Goal: Information Seeking & Learning: Learn about a topic

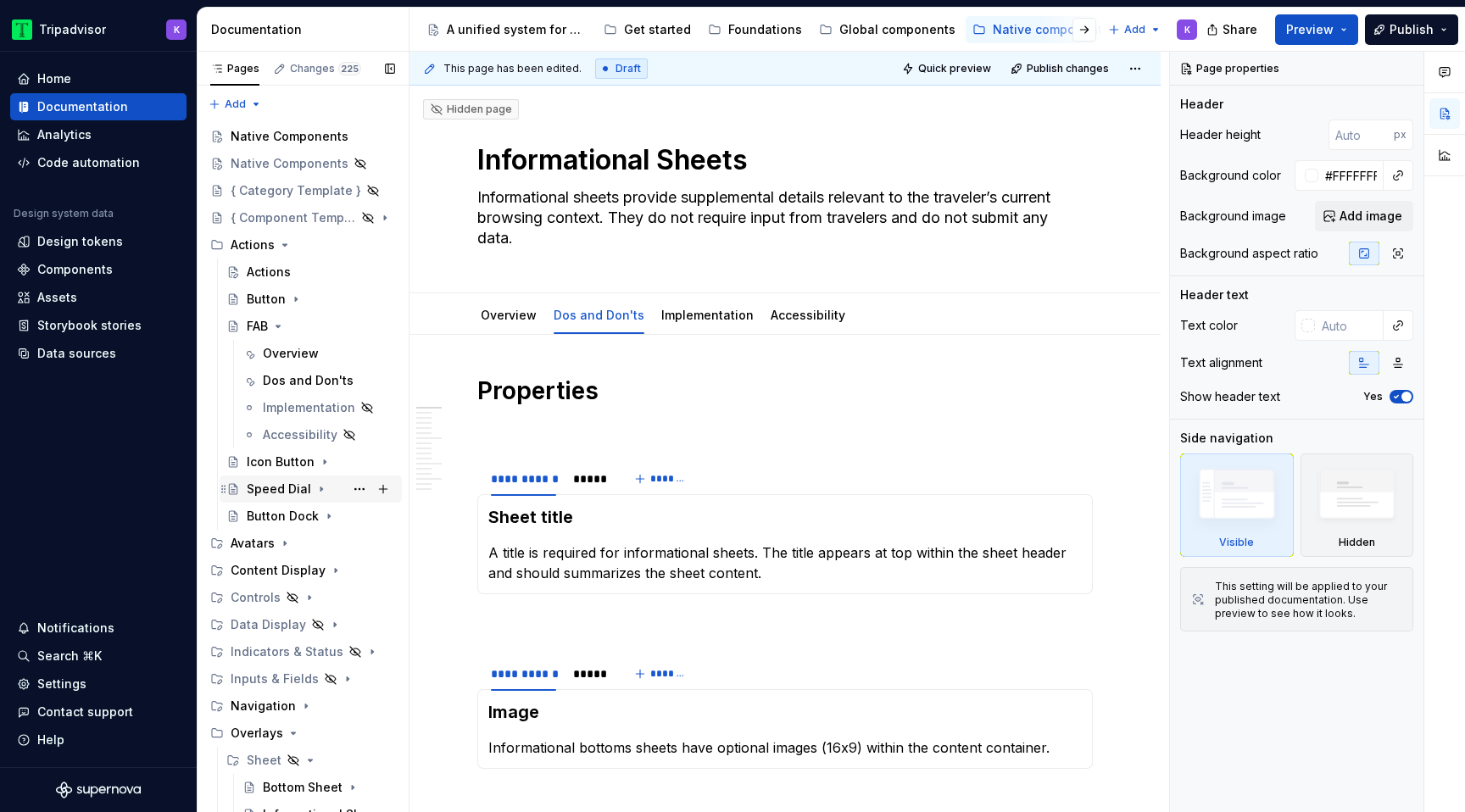
click at [315, 491] on icon "Page tree" at bounding box center [322, 490] width 14 height 14
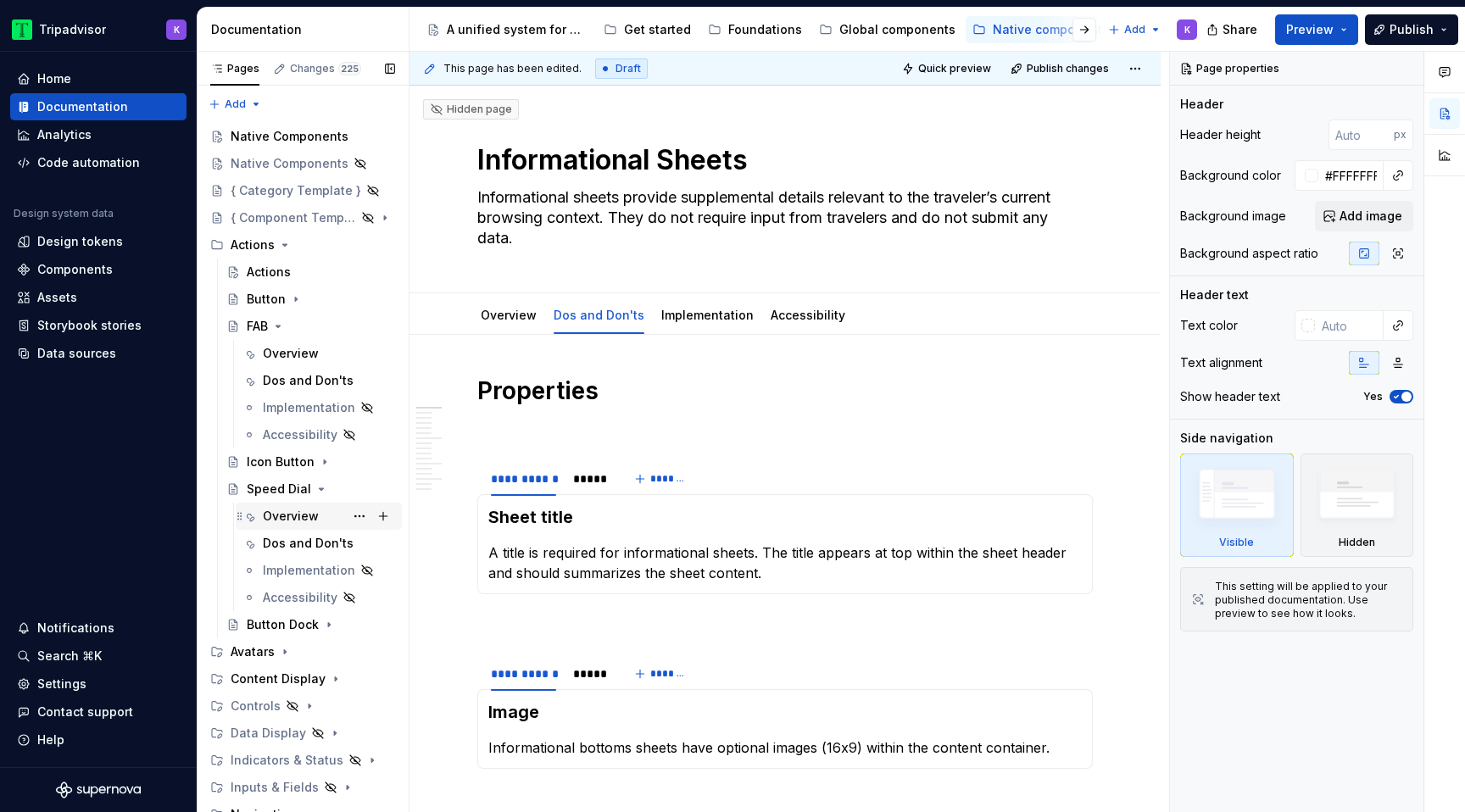
click at [300, 521] on div "Overview" at bounding box center [290, 516] width 56 height 17
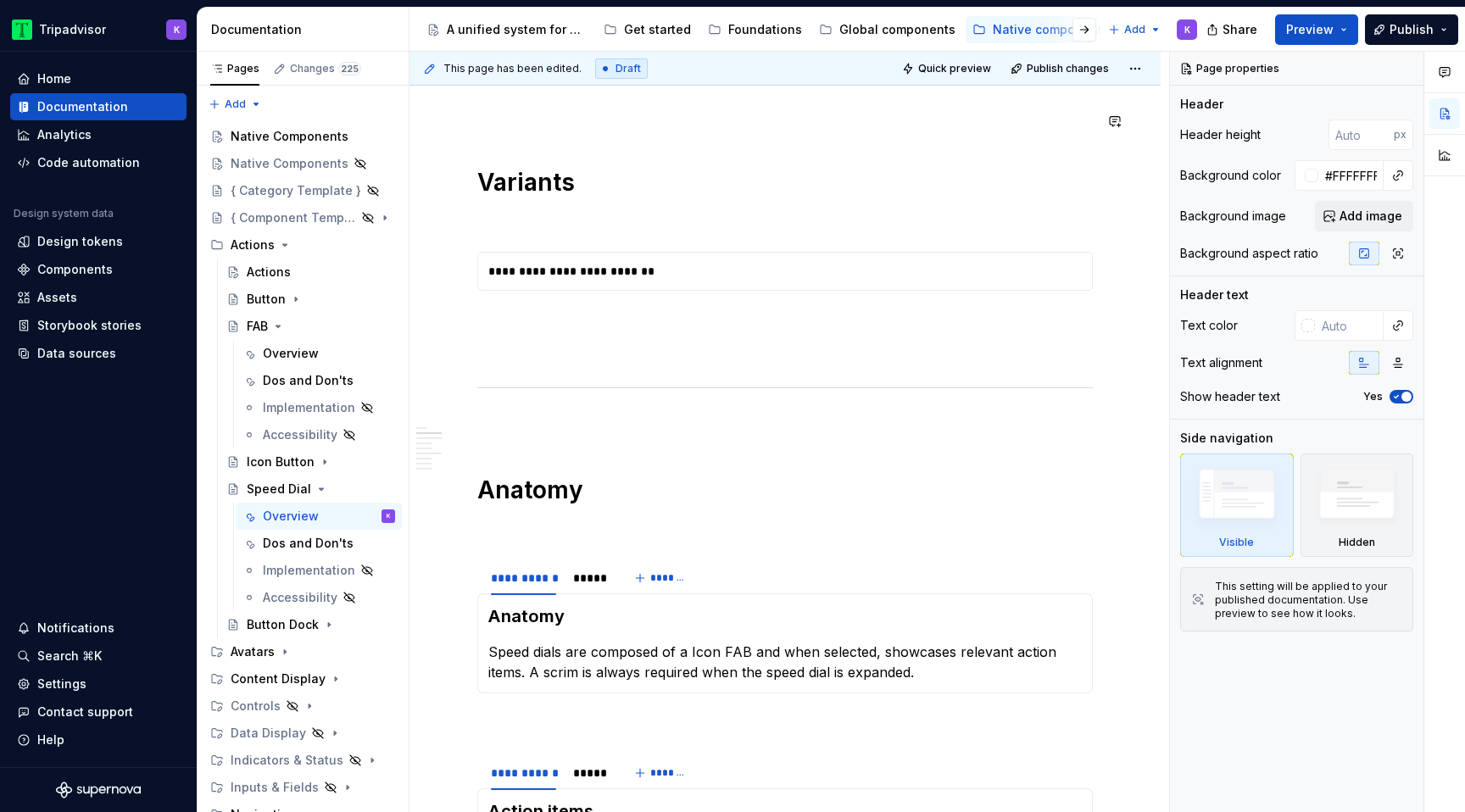
scroll to position [1208, 0]
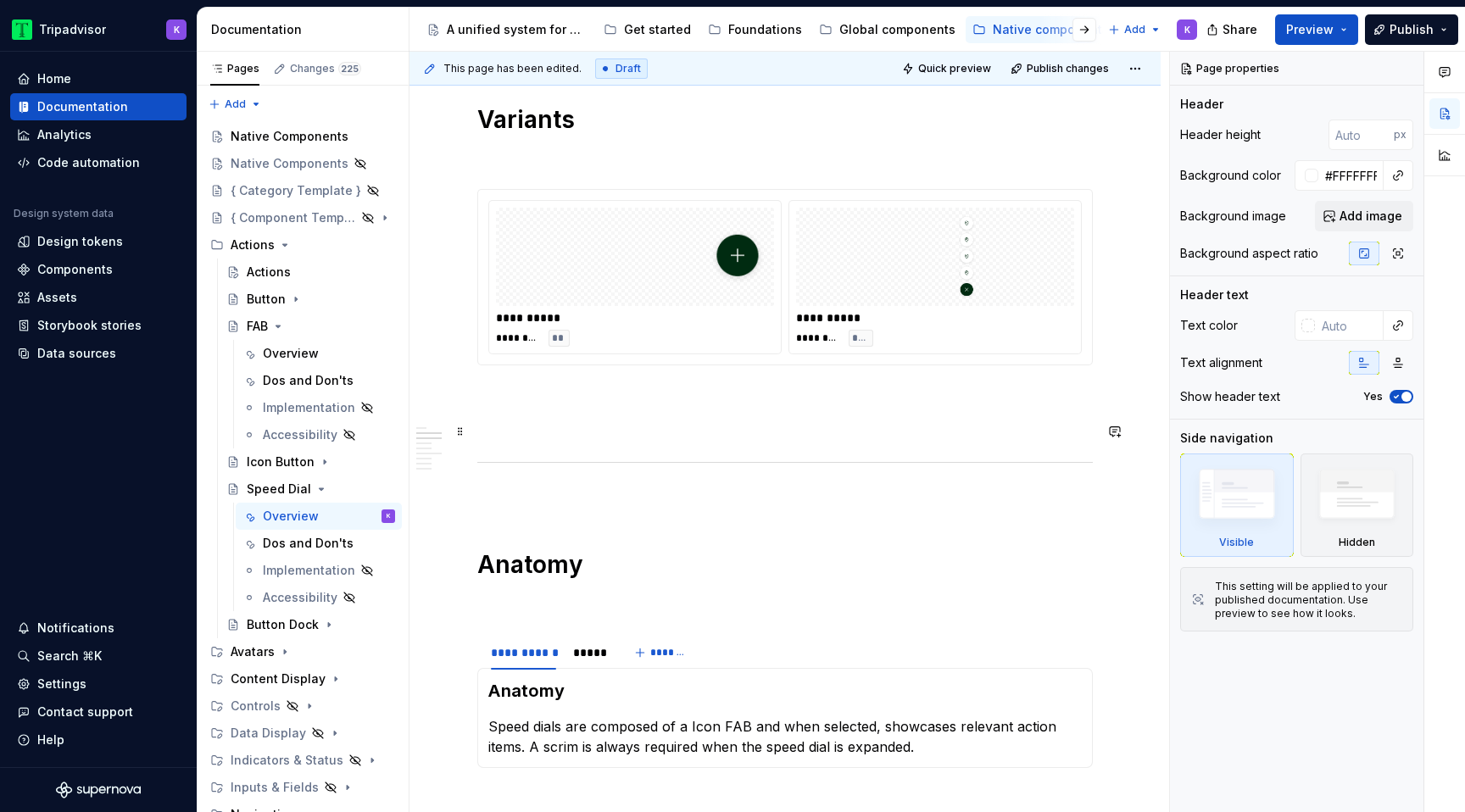
click at [734, 339] on div "******** **" at bounding box center [634, 337] width 279 height 17
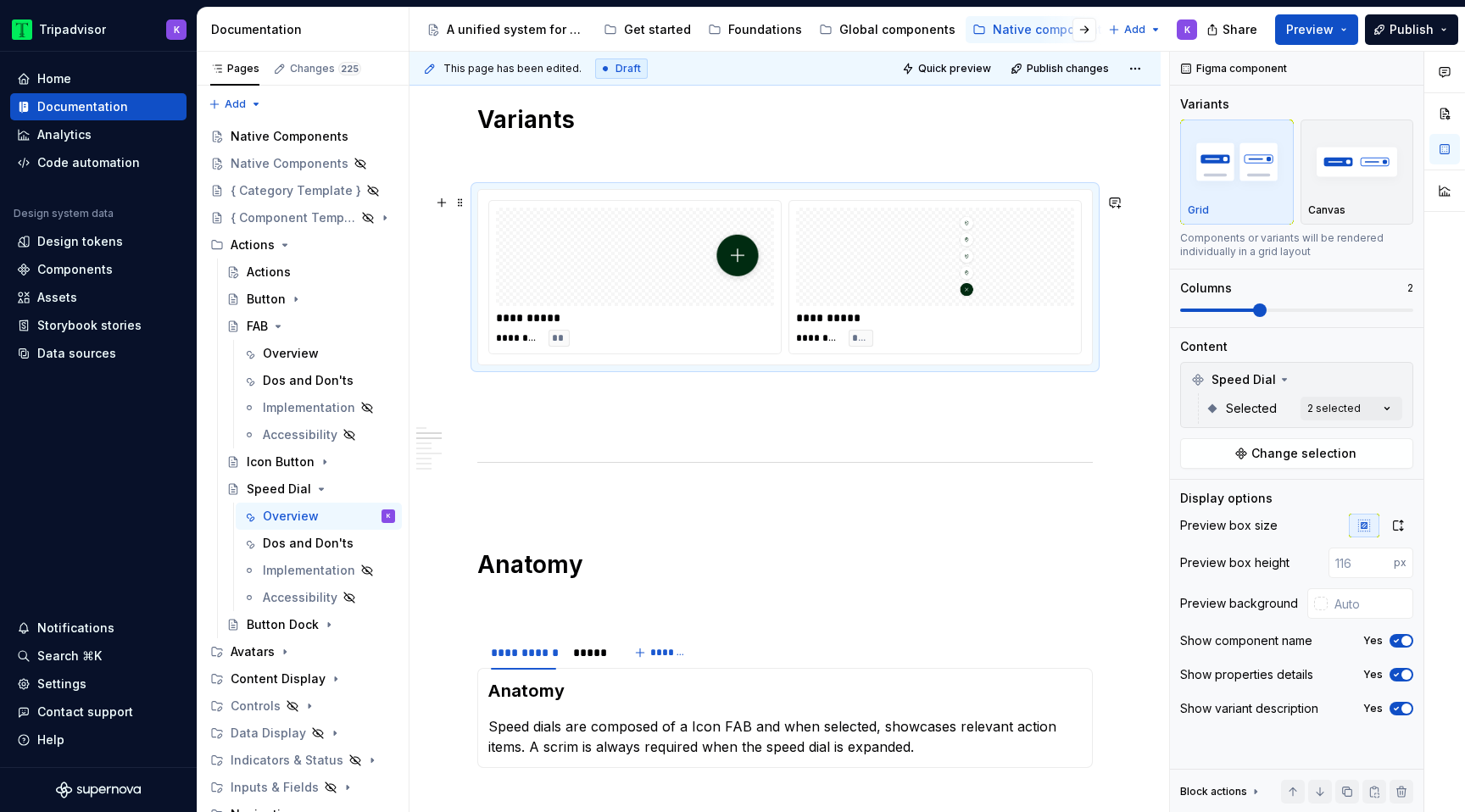
type textarea "*"
click at [1374, 606] on input "text" at bounding box center [1370, 603] width 86 height 30
type input "#F5F5F5"
click at [280, 323] on icon "Page tree" at bounding box center [279, 326] width 14 height 14
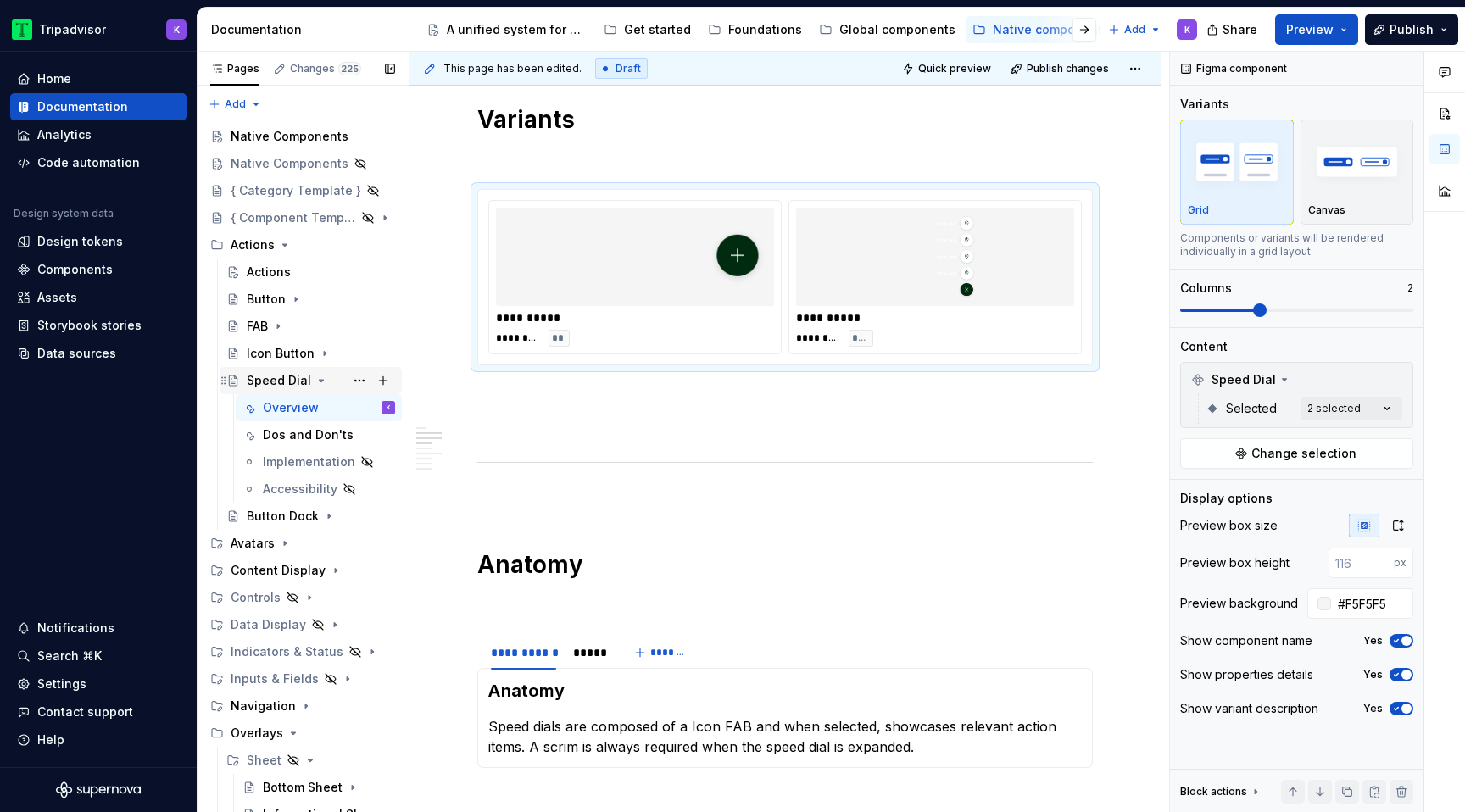
click at [315, 387] on div "Speed Dial" at bounding box center [321, 380] width 149 height 23
click at [279, 549] on icon "Page tree" at bounding box center [285, 543] width 14 height 14
click at [291, 572] on icon "Page tree" at bounding box center [294, 571] width 14 height 14
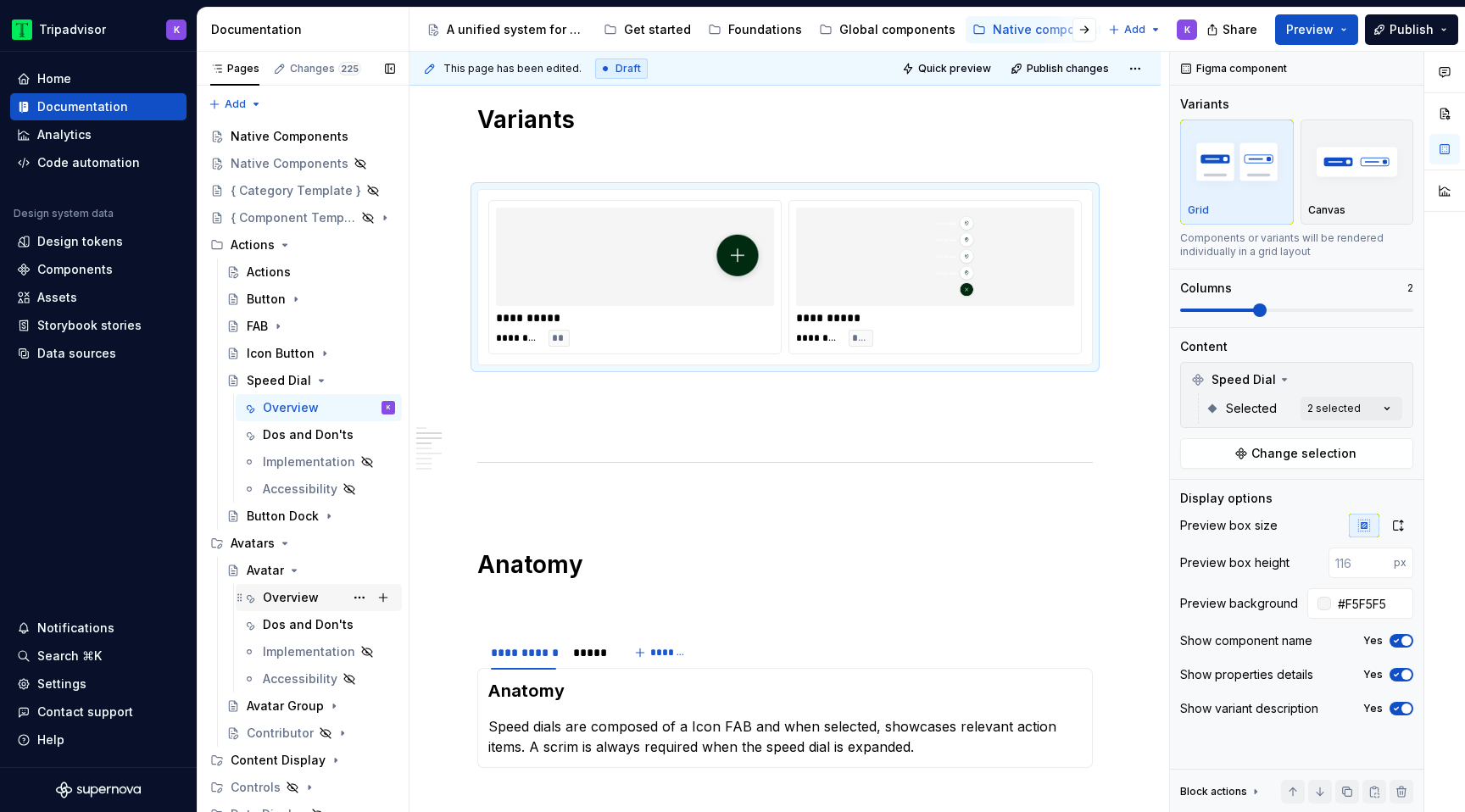
click at [297, 604] on div "Overview" at bounding box center [290, 597] width 56 height 17
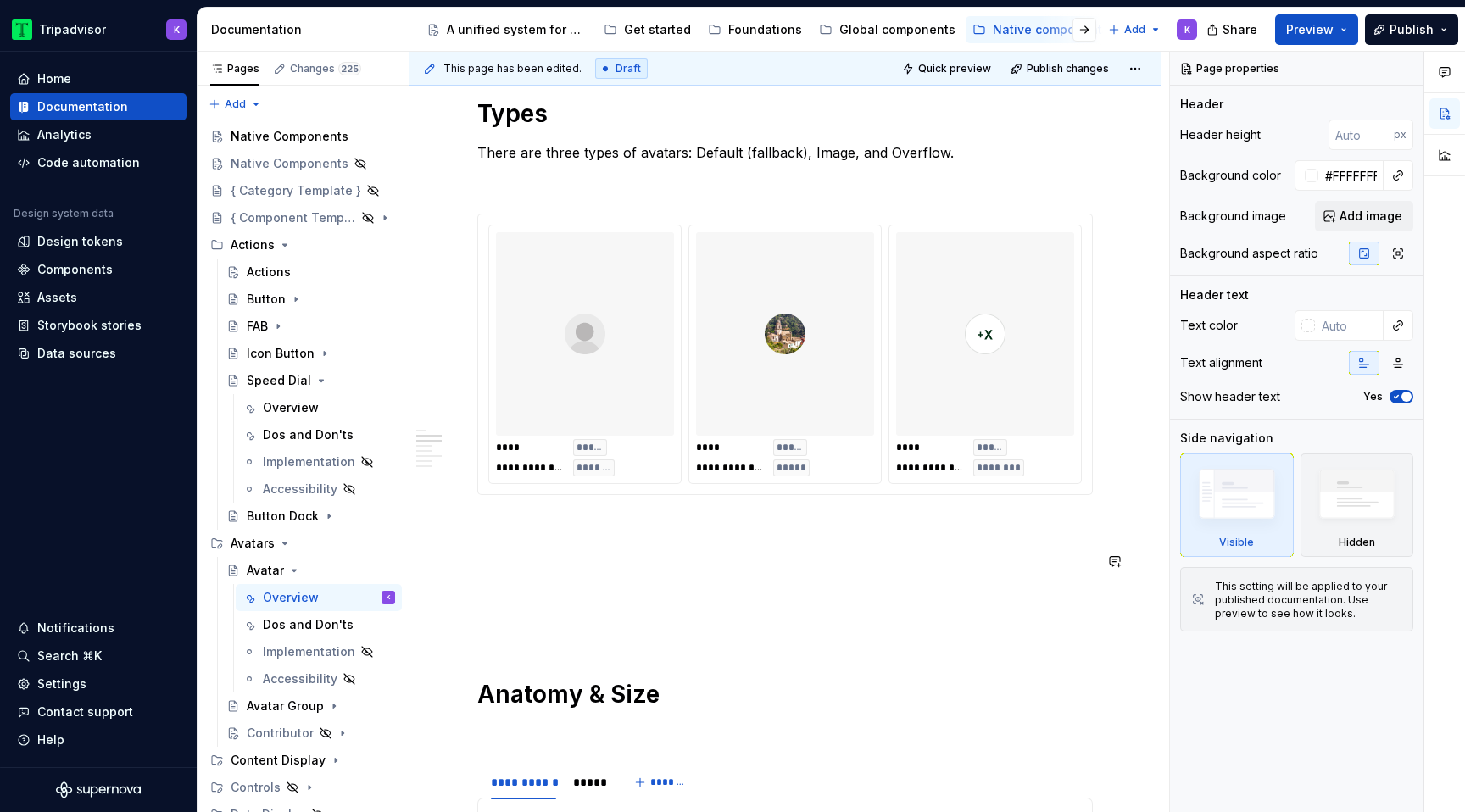
scroll to position [1257, 0]
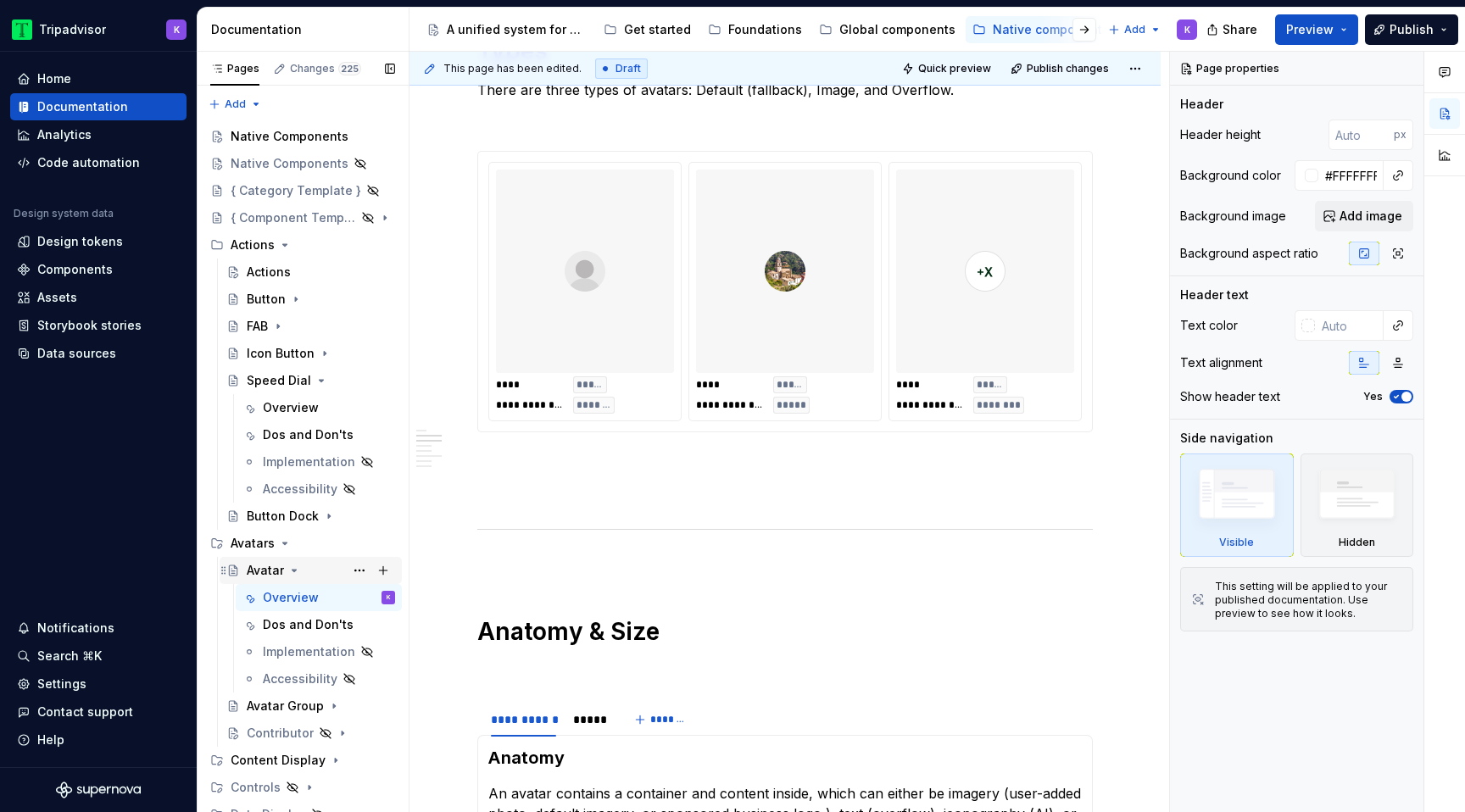
click at [298, 579] on div "Avatar" at bounding box center [321, 571] width 149 height 23
click at [288, 577] on div "Avatar" at bounding box center [321, 571] width 149 height 23
click at [289, 566] on icon "Page tree" at bounding box center [294, 571] width 14 height 14
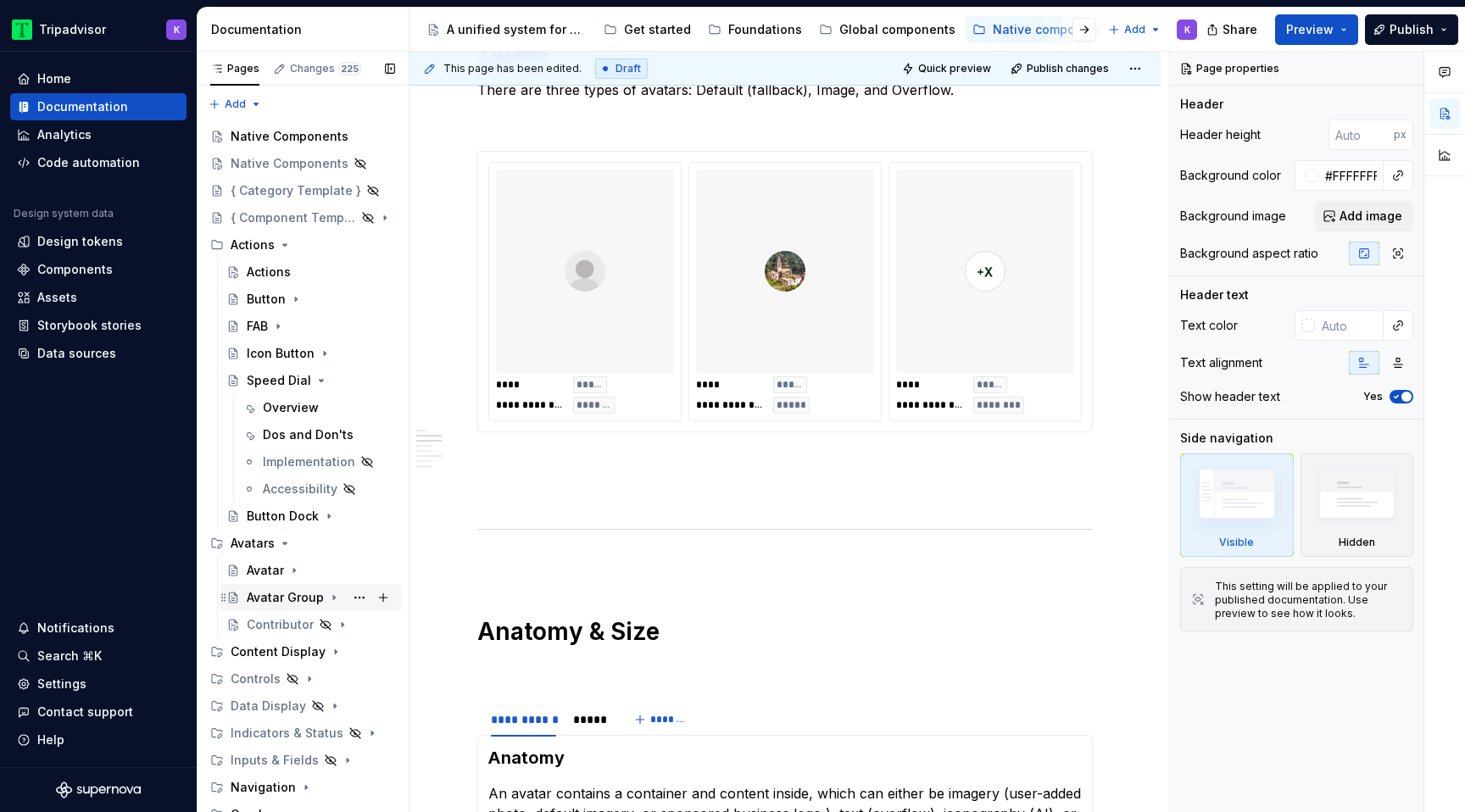
click at [327, 591] on icon "Page tree" at bounding box center [334, 598] width 14 height 14
click at [327, 624] on div "Overview" at bounding box center [328, 624] width 132 height 23
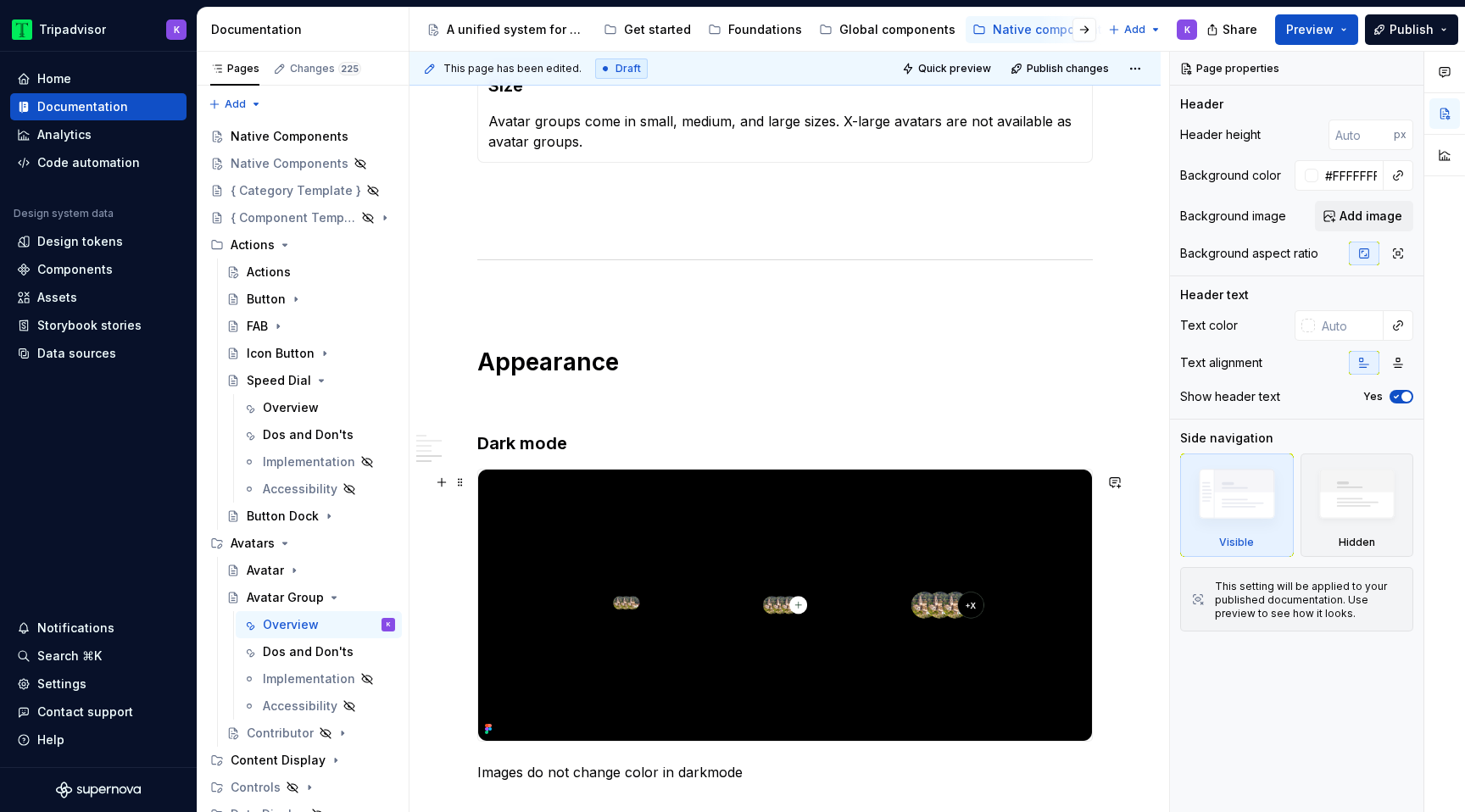
scroll to position [1845, 0]
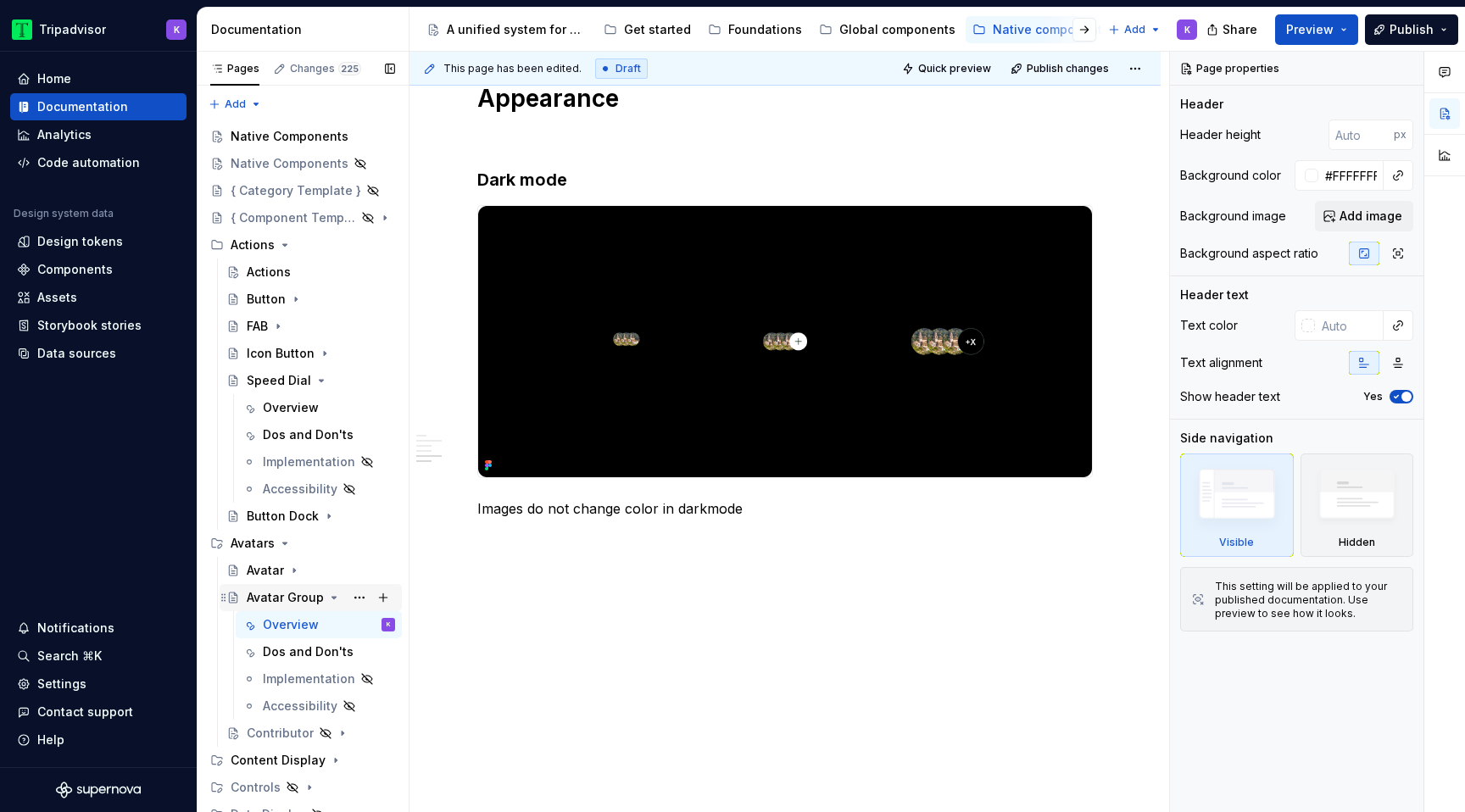
click at [327, 594] on icon "Page tree" at bounding box center [334, 598] width 14 height 14
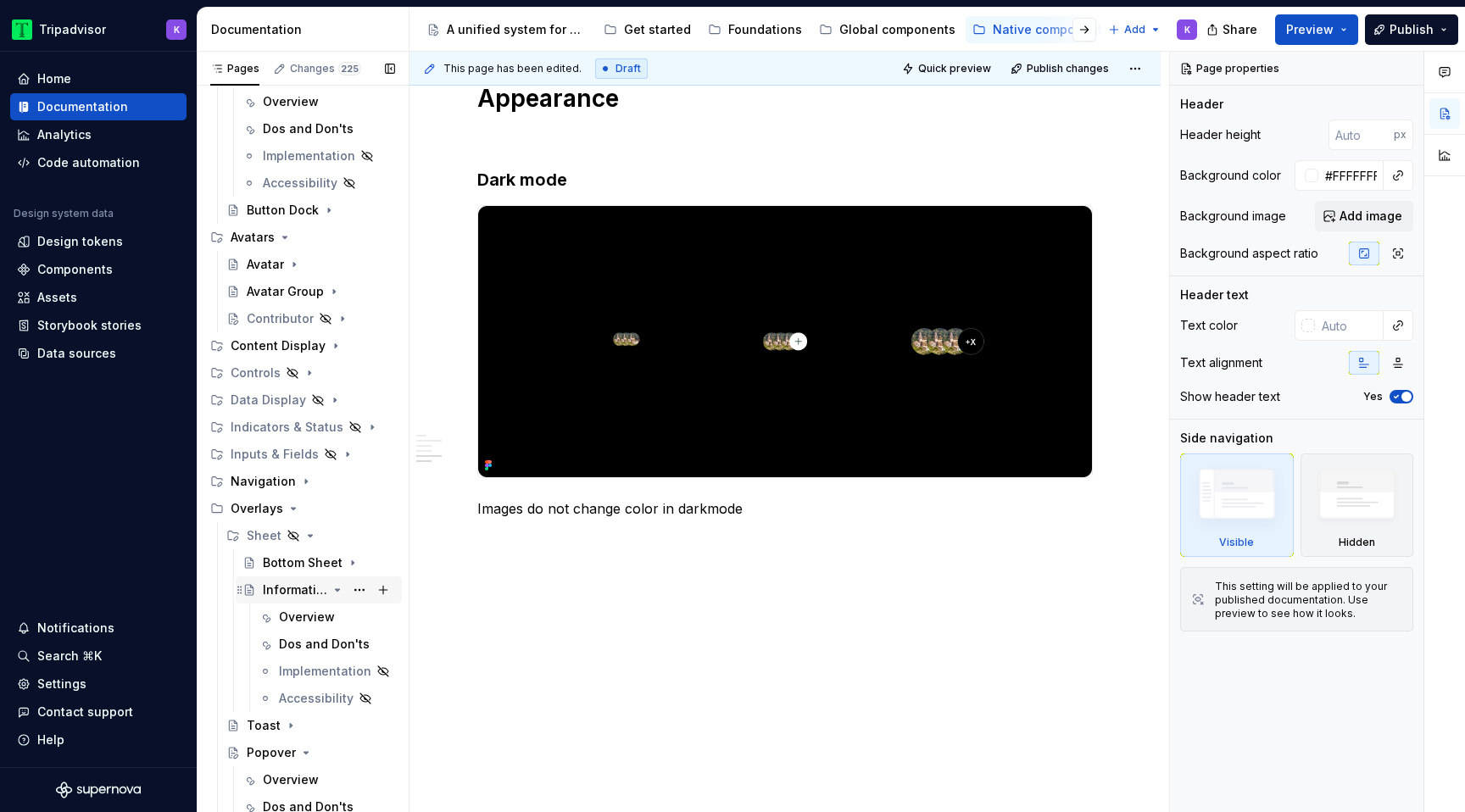
scroll to position [336, 0]
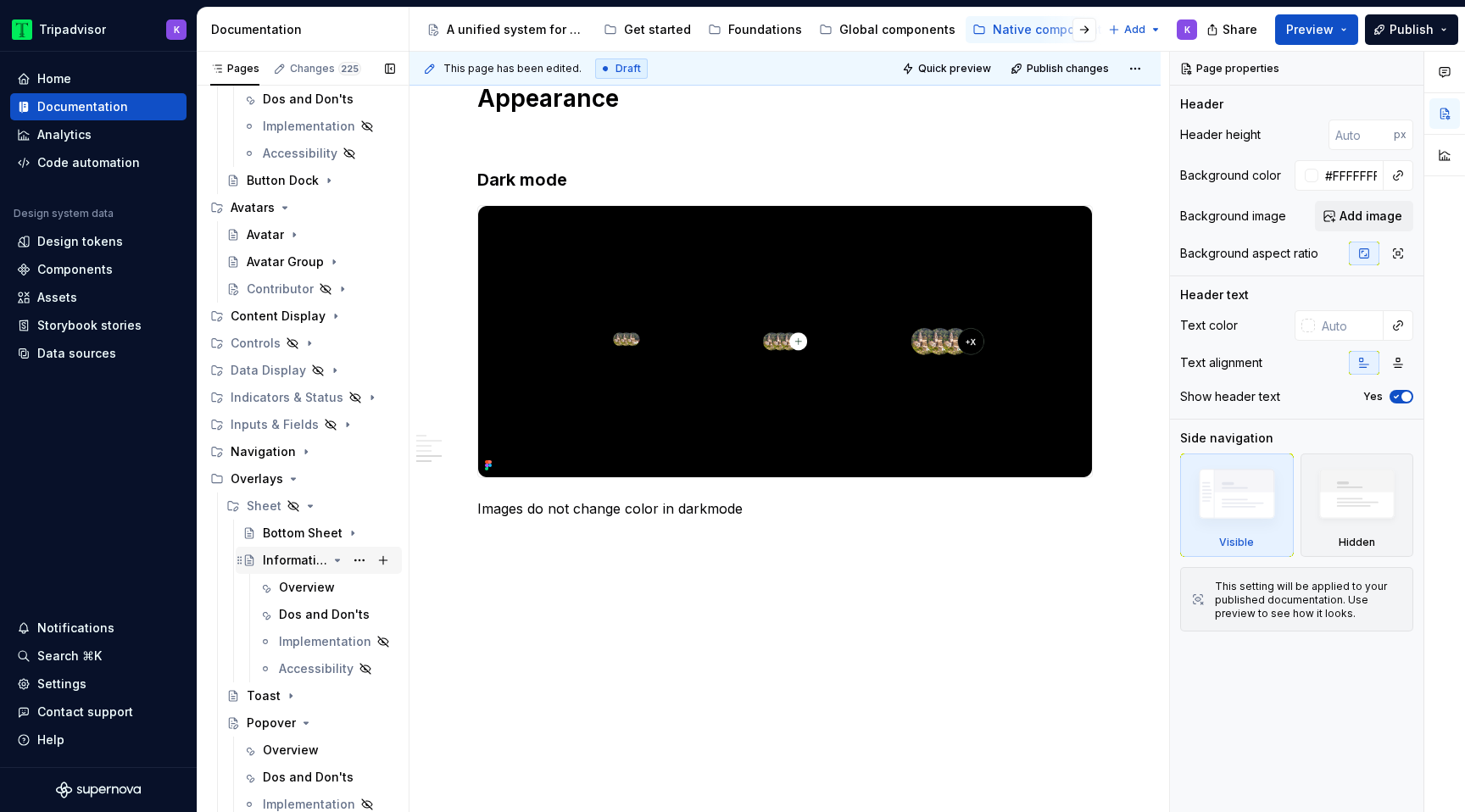
click at [333, 561] on icon "Page tree" at bounding box center [337, 560] width 14 height 14
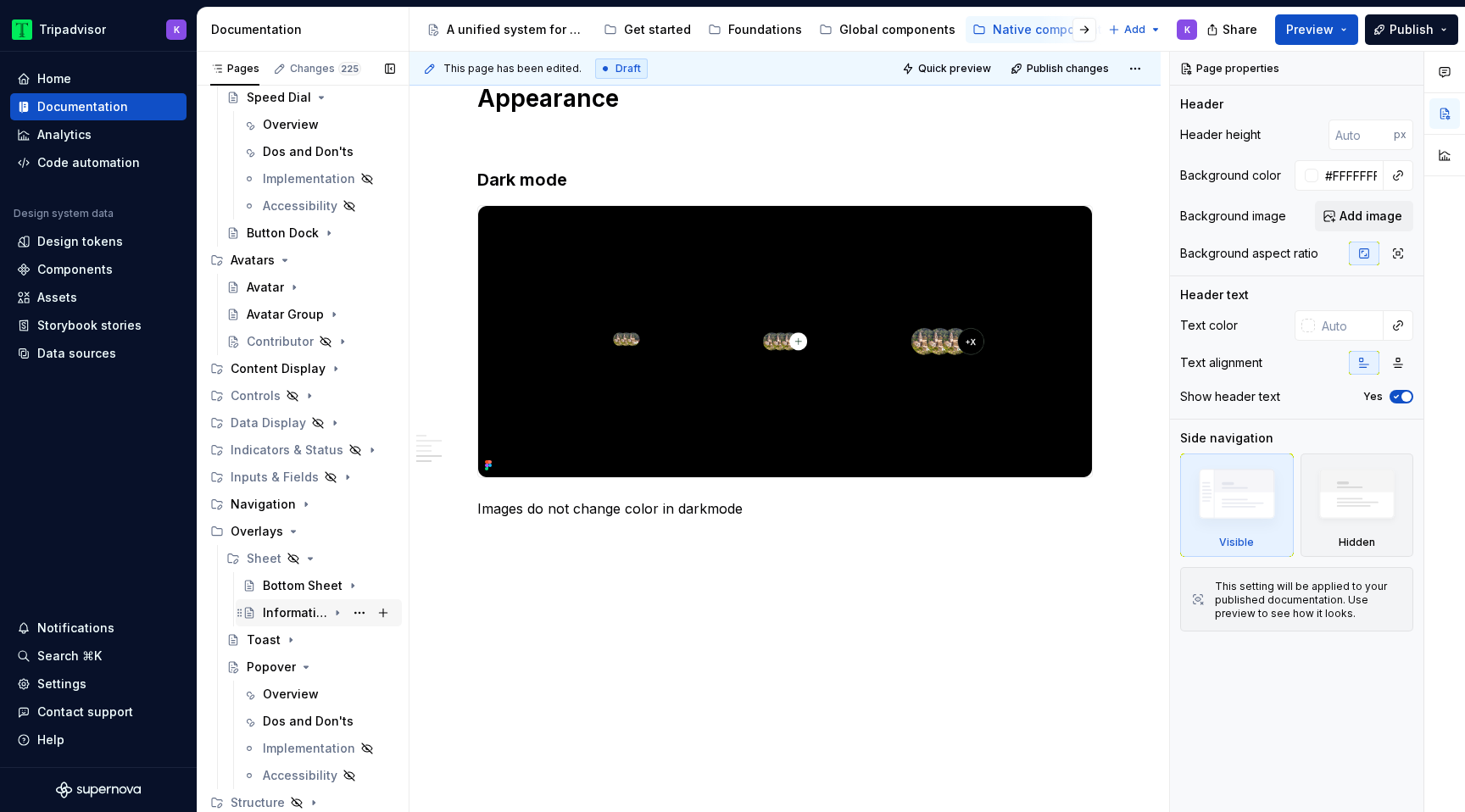
scroll to position [283, 0]
click at [299, 667] on icon "Page tree" at bounding box center [306, 667] width 14 height 14
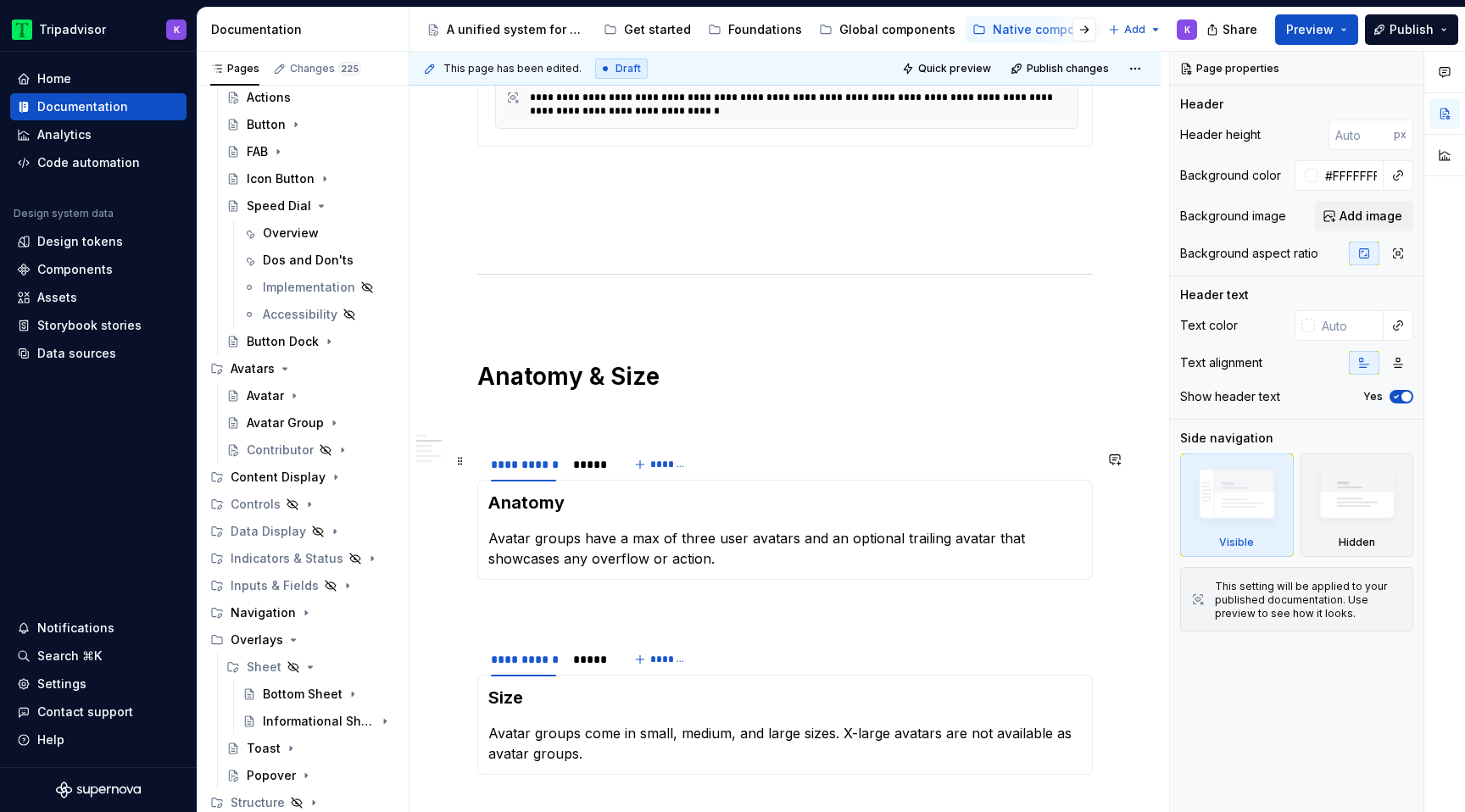
scroll to position [1152, 0]
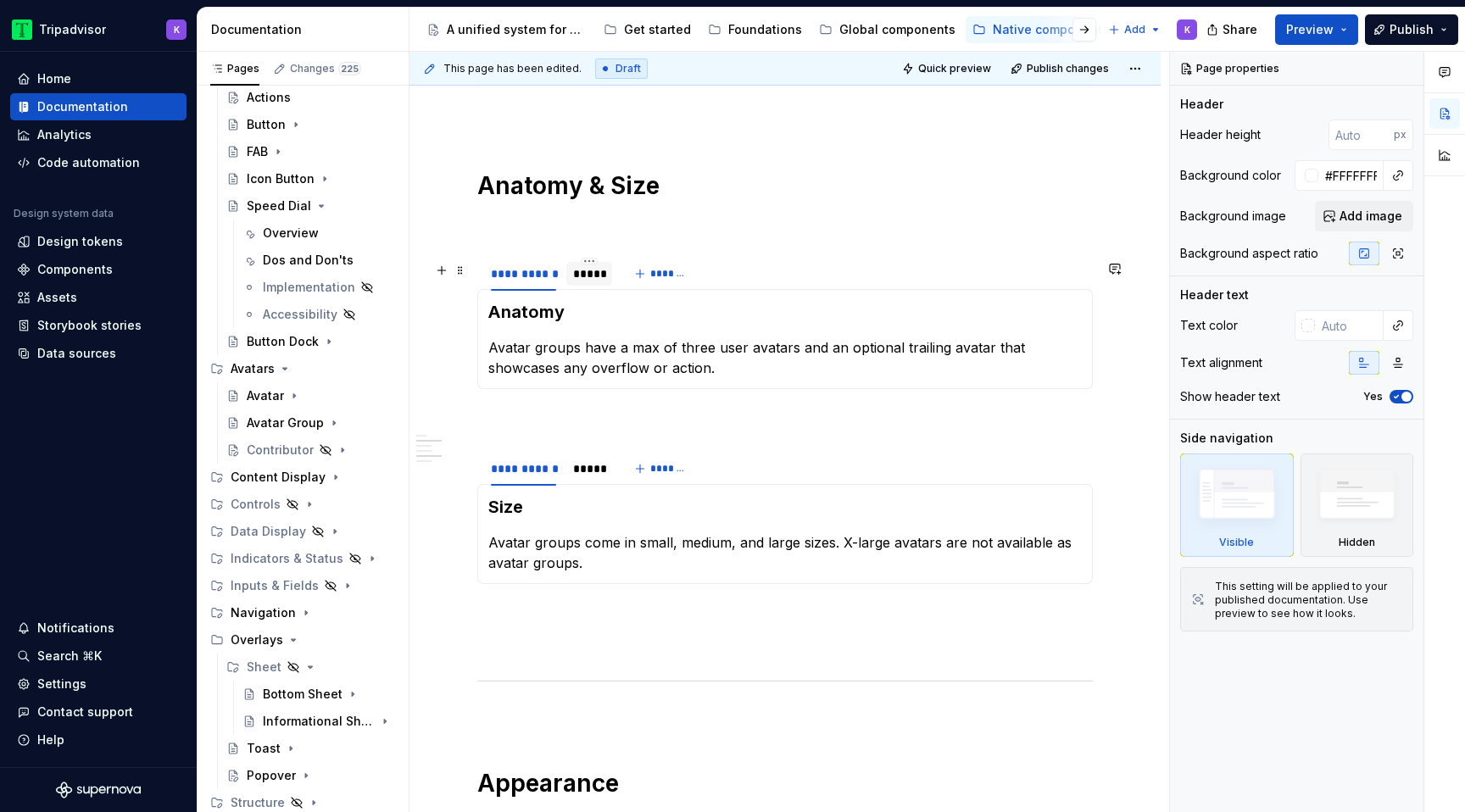
click at [595, 285] on div "*****" at bounding box center [588, 274] width 46 height 23
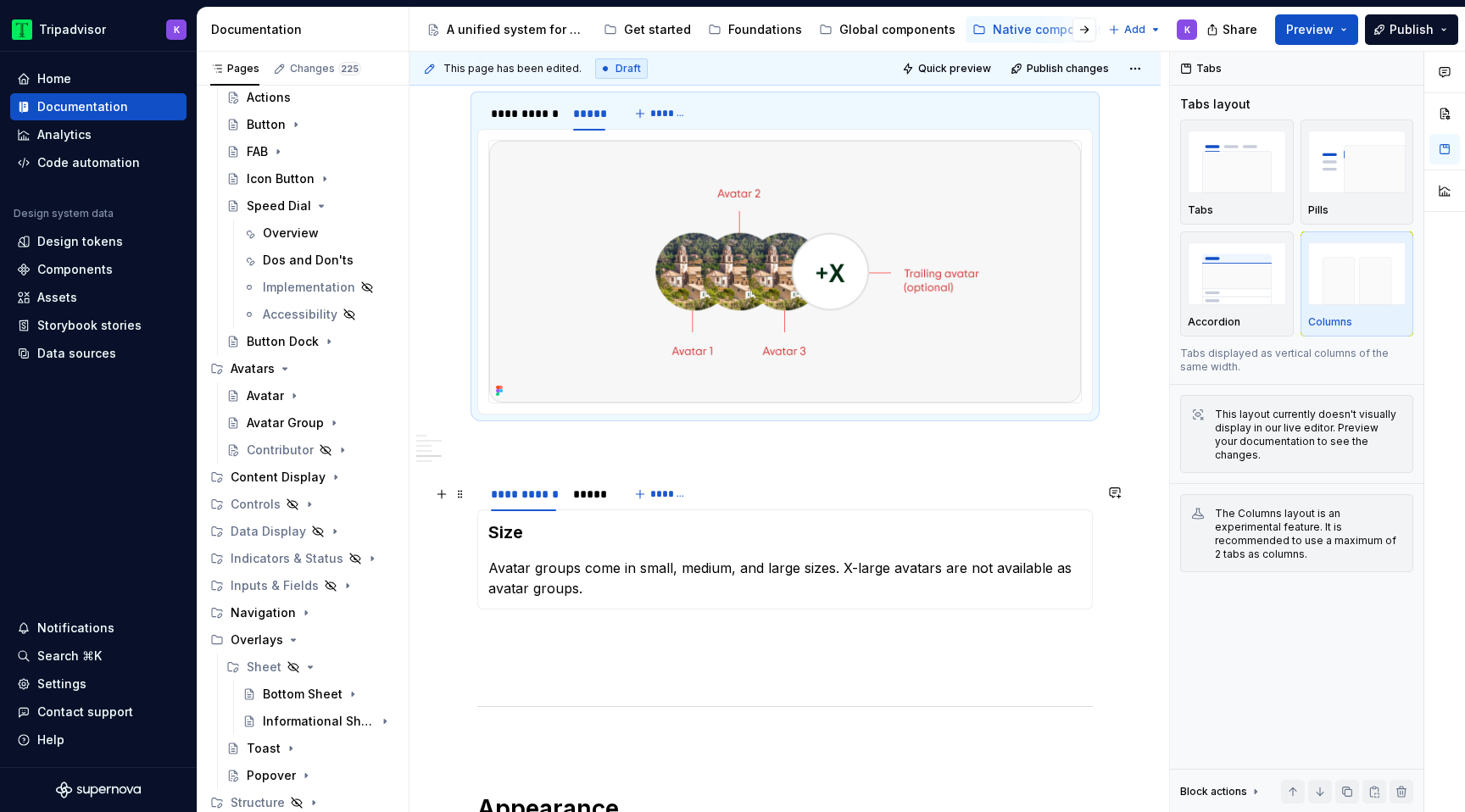
scroll to position [1322, 0]
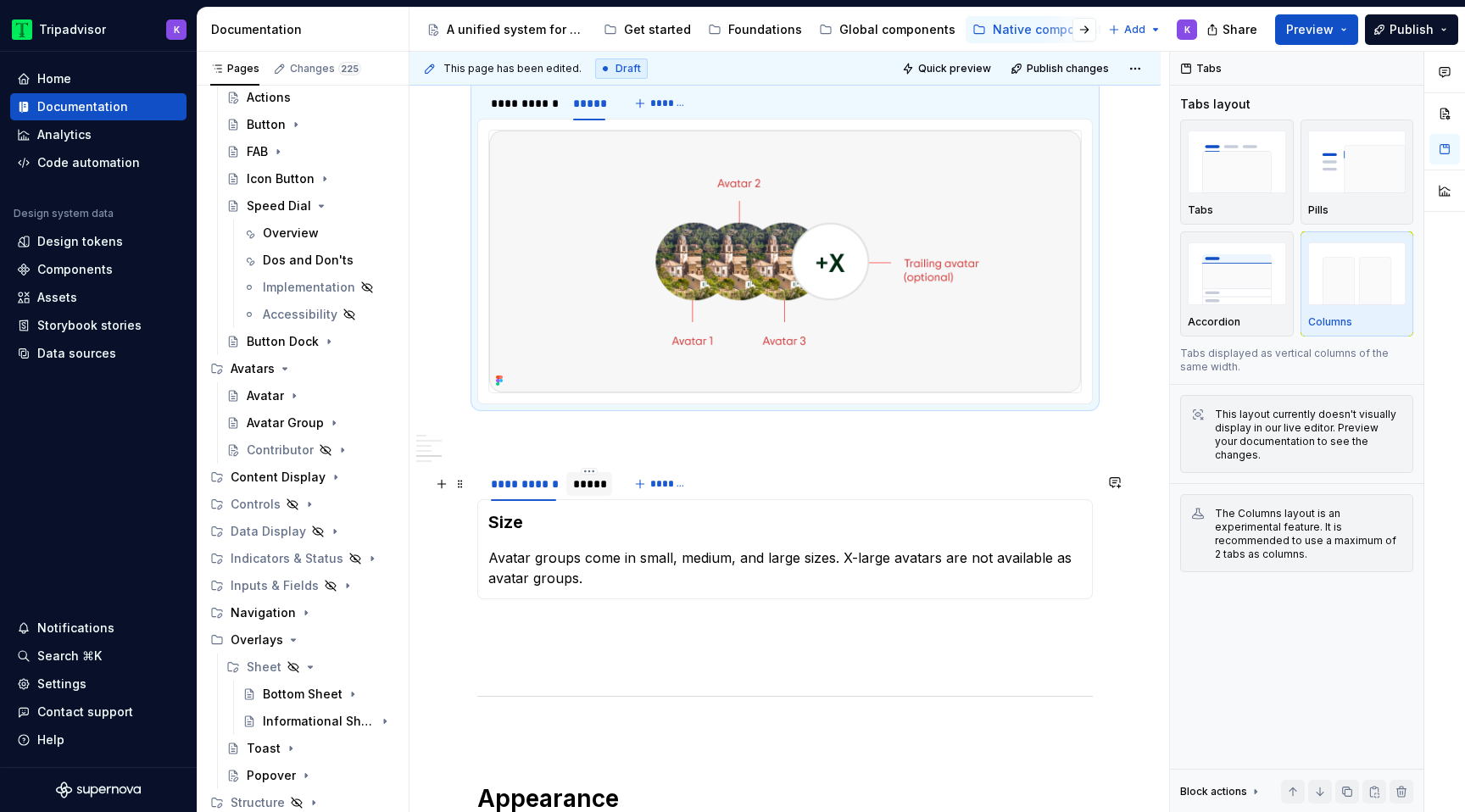
click at [578, 497] on div "*****" at bounding box center [588, 484] width 46 height 27
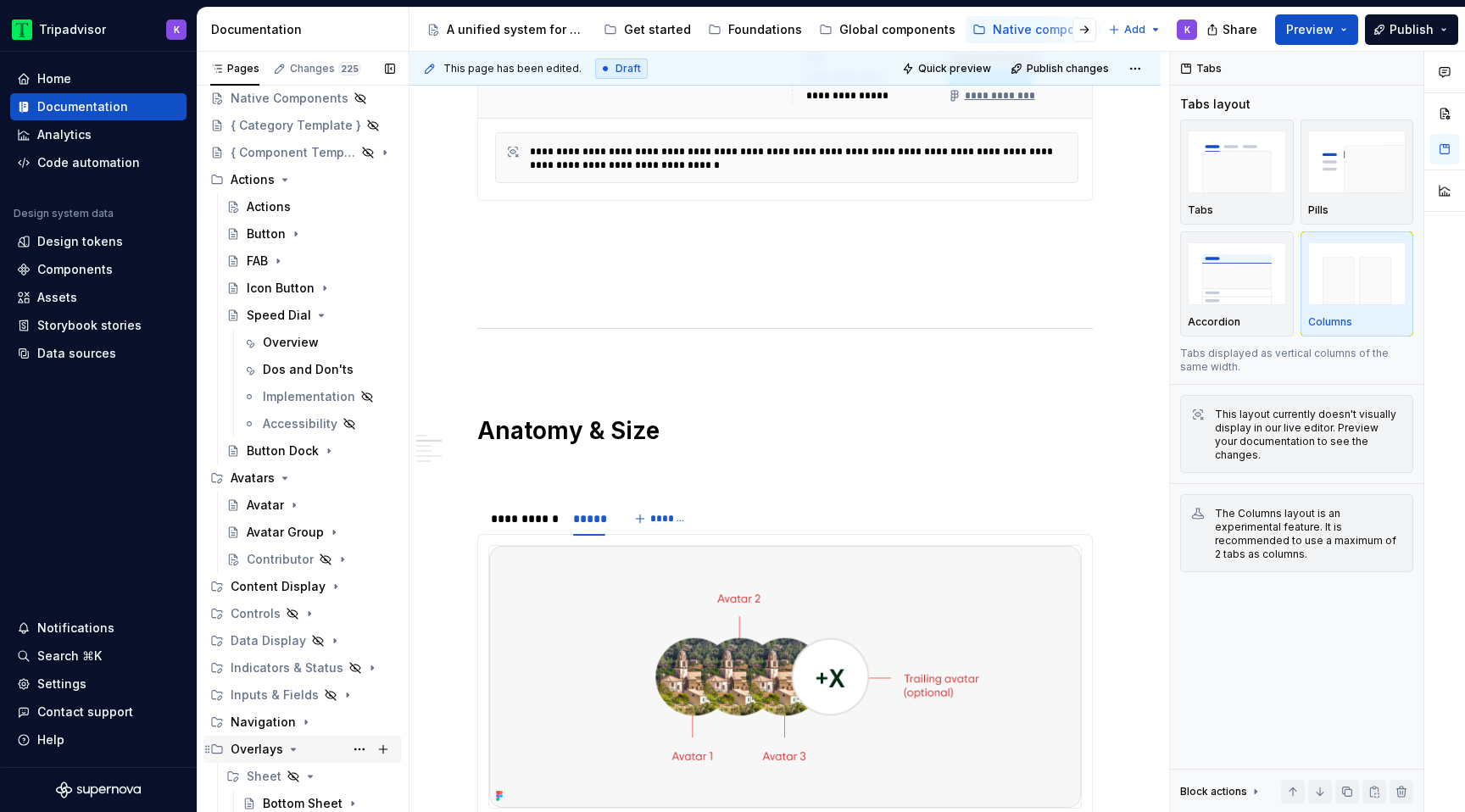
scroll to position [38, 0]
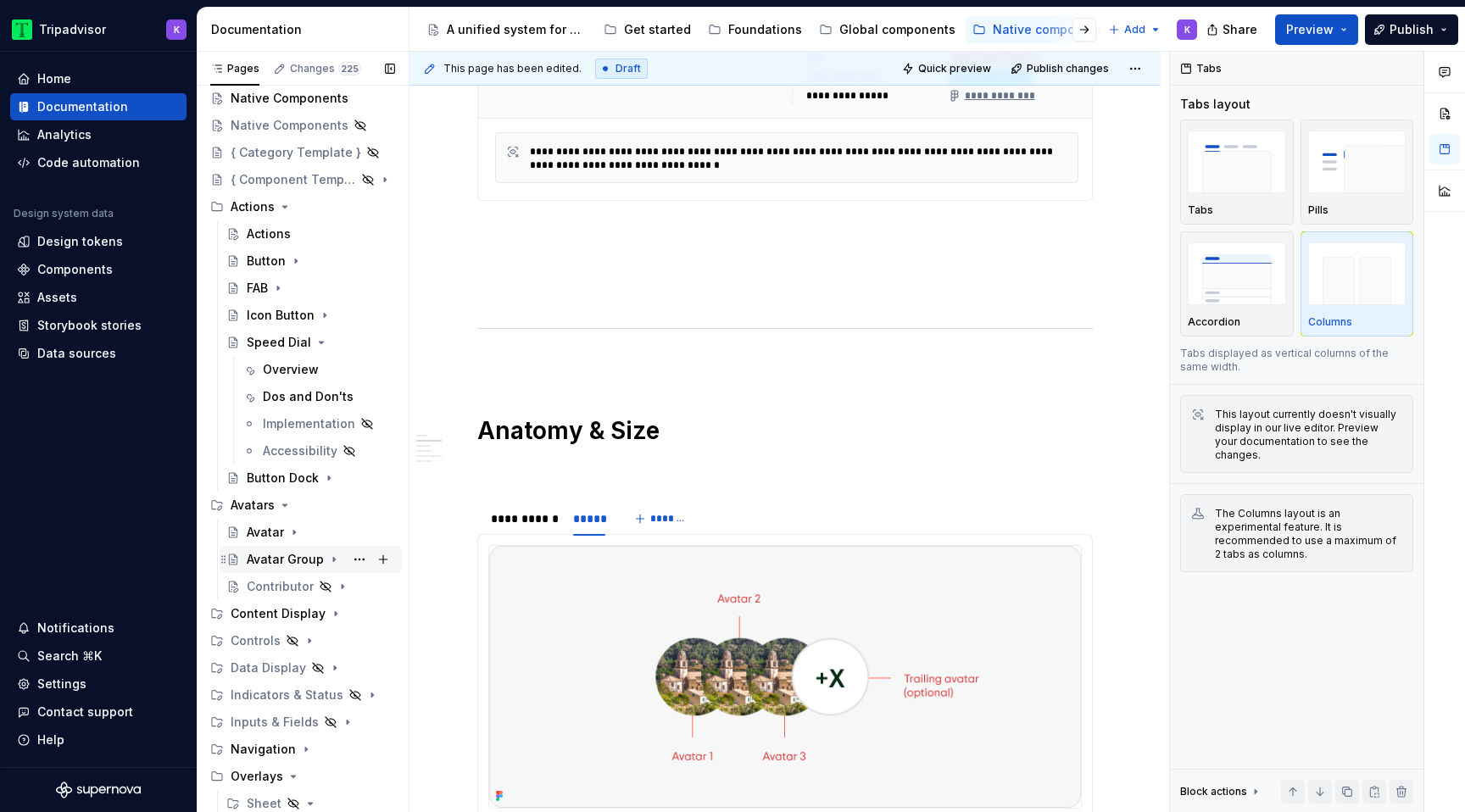
click at [262, 568] on div "Avatar Group" at bounding box center [321, 559] width 149 height 23
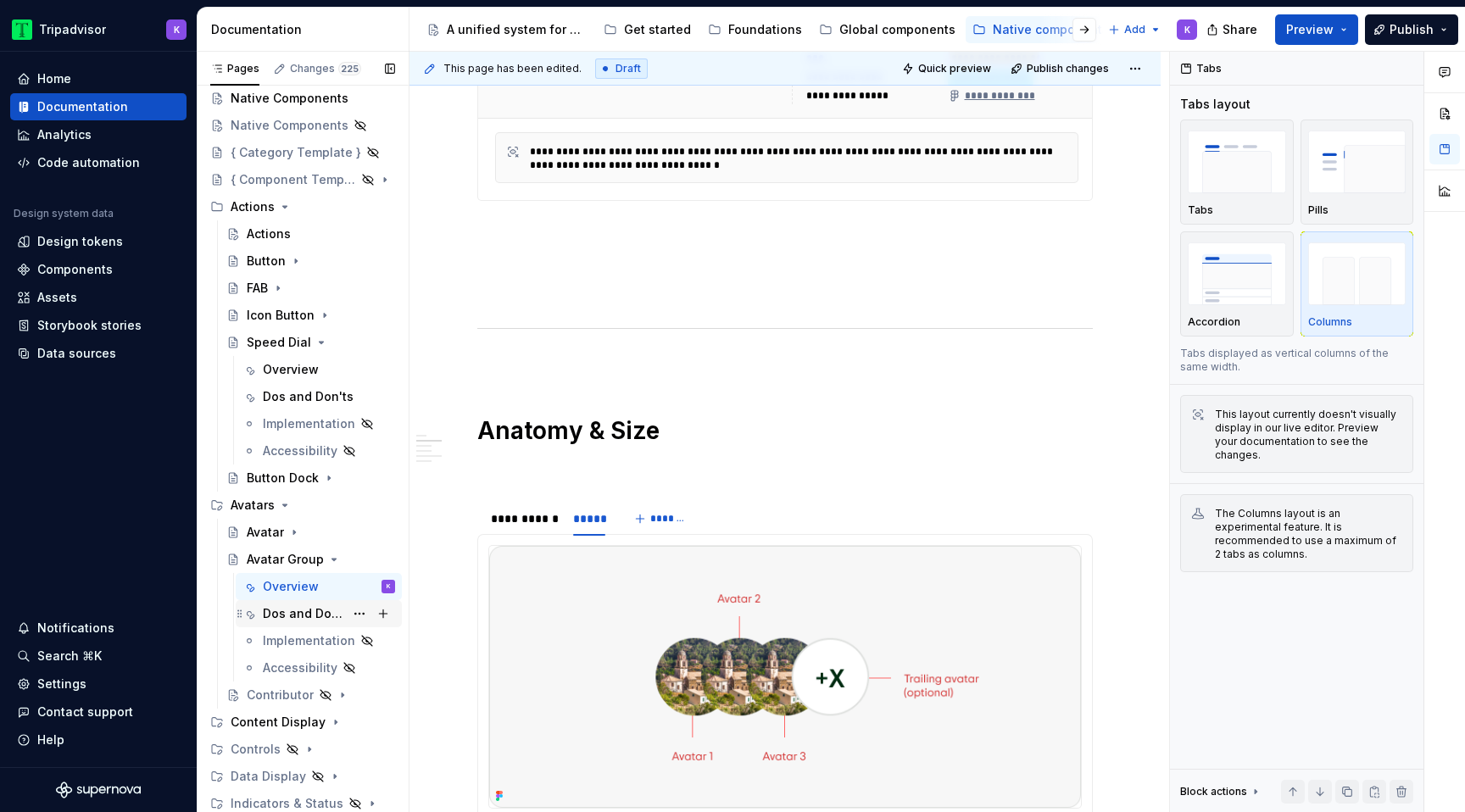
click at [288, 612] on div "Dos and Don'ts" at bounding box center [303, 613] width 81 height 17
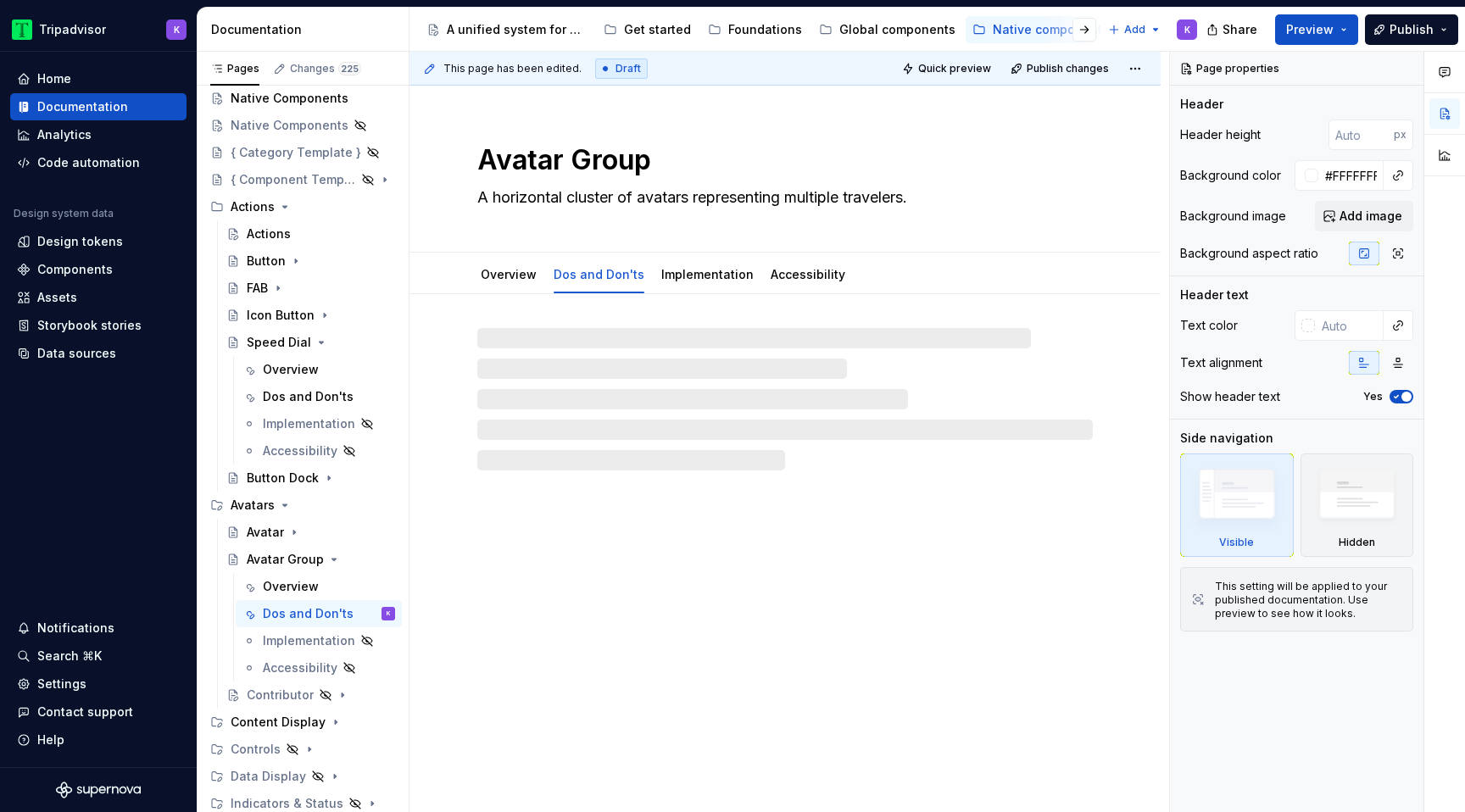
type textarea "*"
